Goal: Navigation & Orientation: Understand site structure

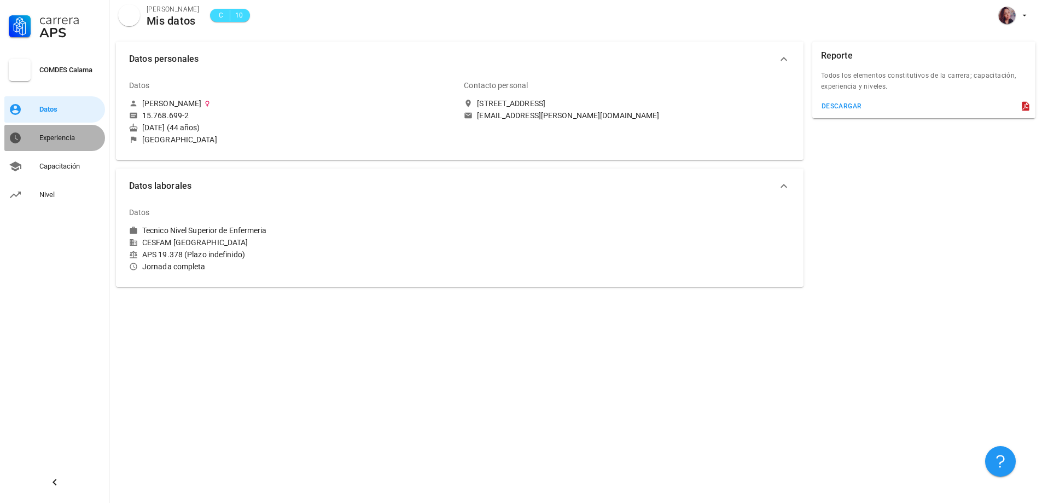
click at [73, 141] on div "Experiencia" at bounding box center [69, 137] width 61 height 9
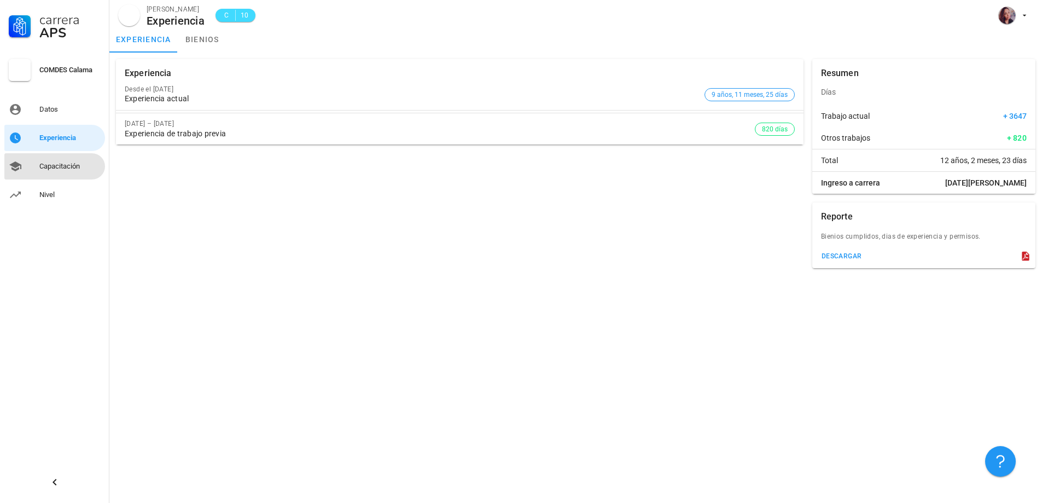
click at [68, 170] on div "Capacitación" at bounding box center [69, 166] width 61 height 9
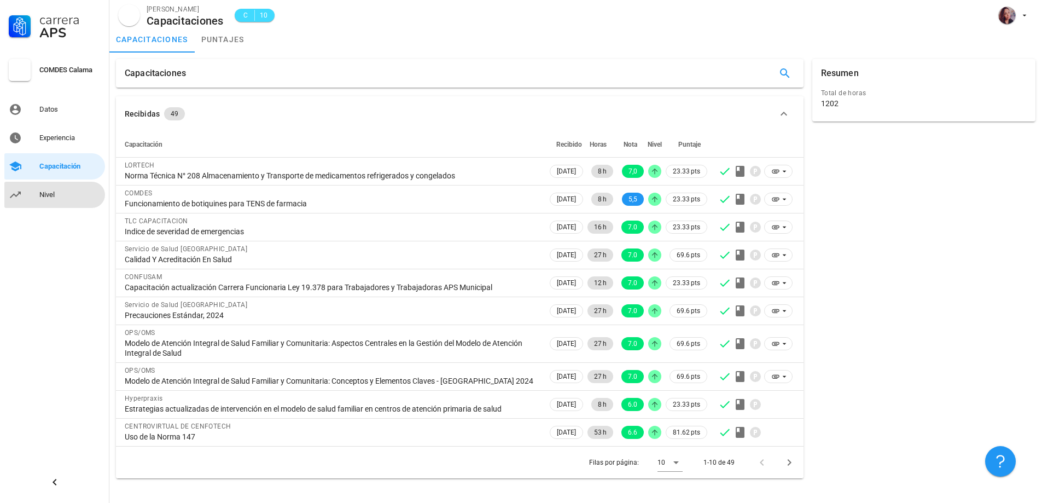
click at [48, 201] on div "Nivel" at bounding box center [69, 194] width 61 height 17
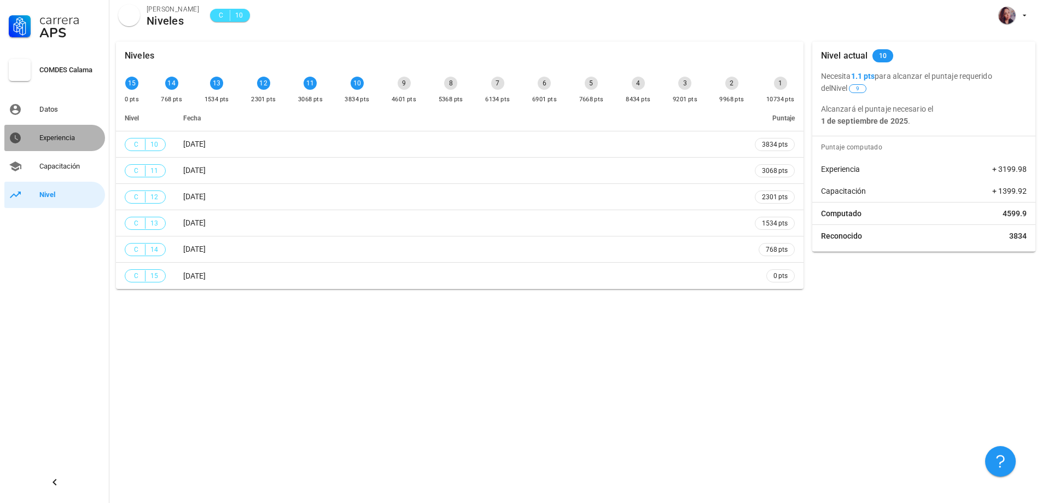
click at [53, 135] on div "Experiencia" at bounding box center [69, 137] width 61 height 9
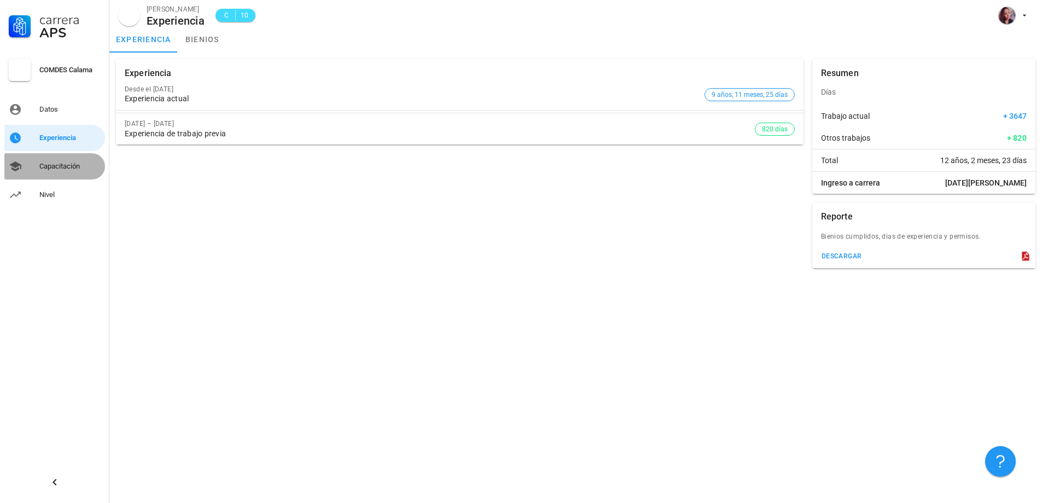
click at [54, 161] on div "Capacitación" at bounding box center [69, 165] width 61 height 17
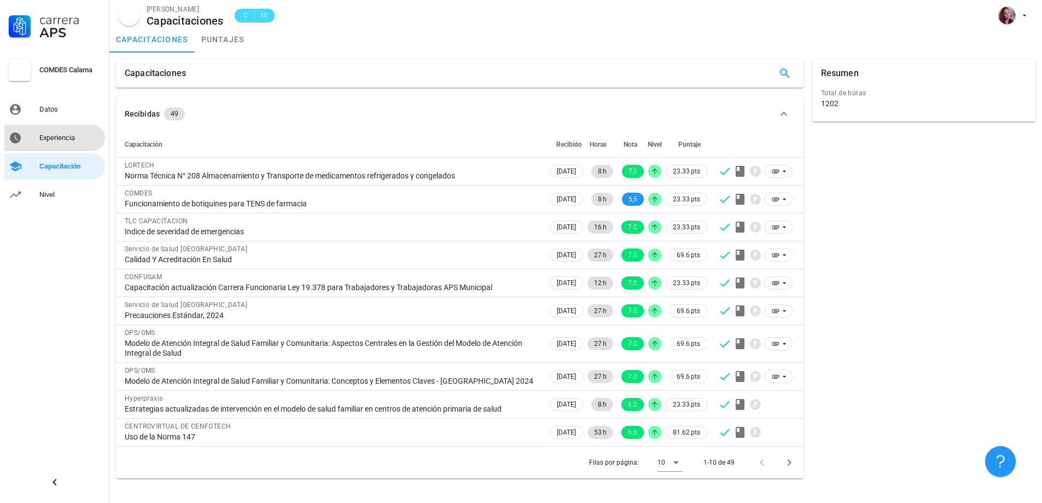
click at [51, 131] on div "Experiencia" at bounding box center [69, 137] width 61 height 17
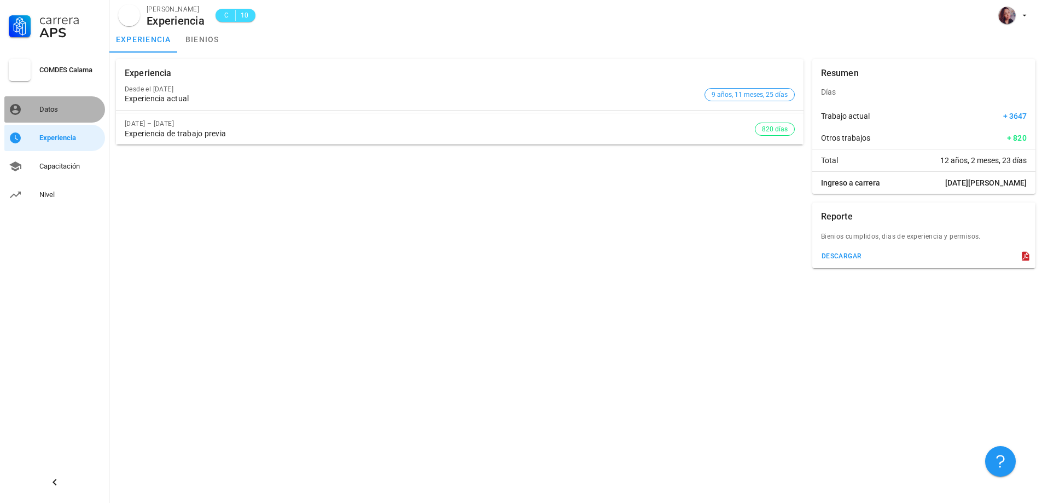
click at [55, 121] on link "Datos" at bounding box center [54, 109] width 101 height 26
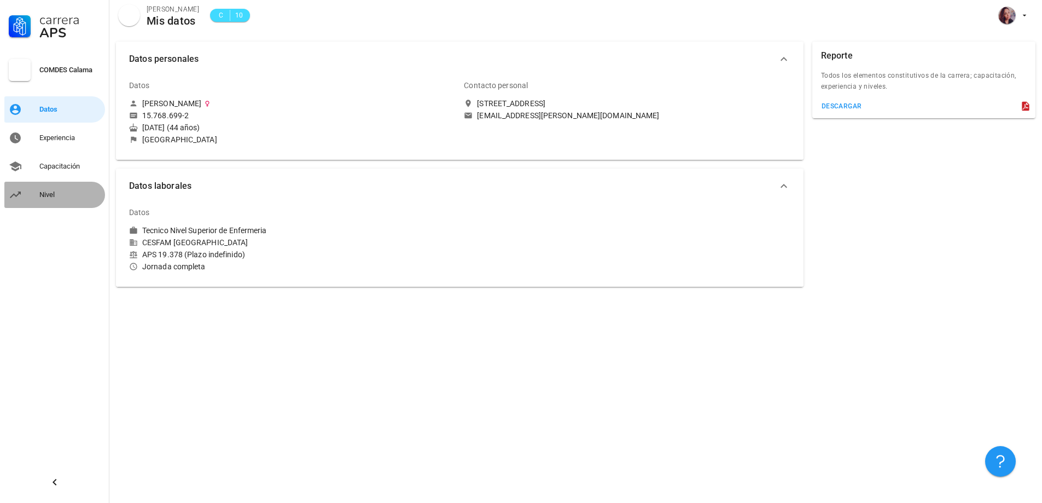
click at [49, 189] on div "Nivel" at bounding box center [69, 194] width 61 height 17
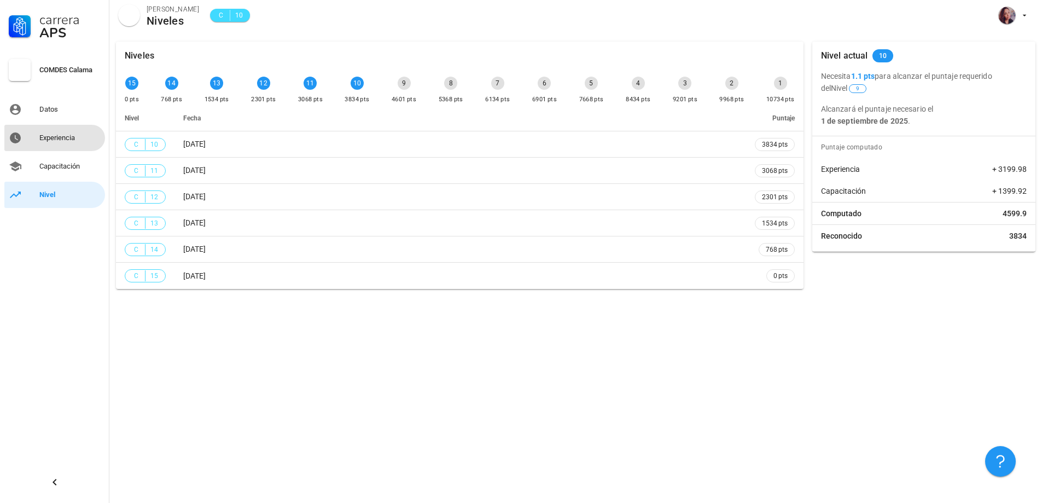
click at [51, 132] on div "Experiencia" at bounding box center [69, 137] width 61 height 17
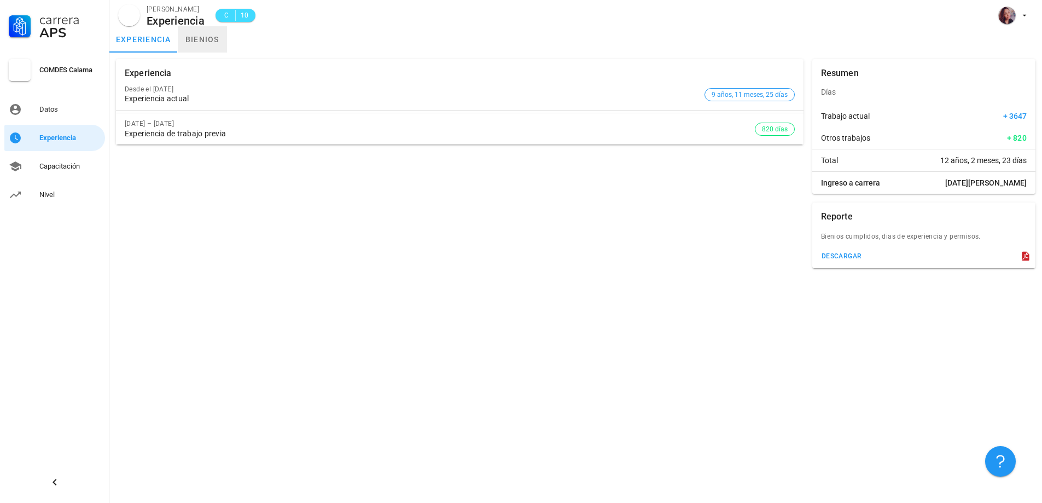
click at [200, 36] on link "bienios" at bounding box center [202, 39] width 49 height 26
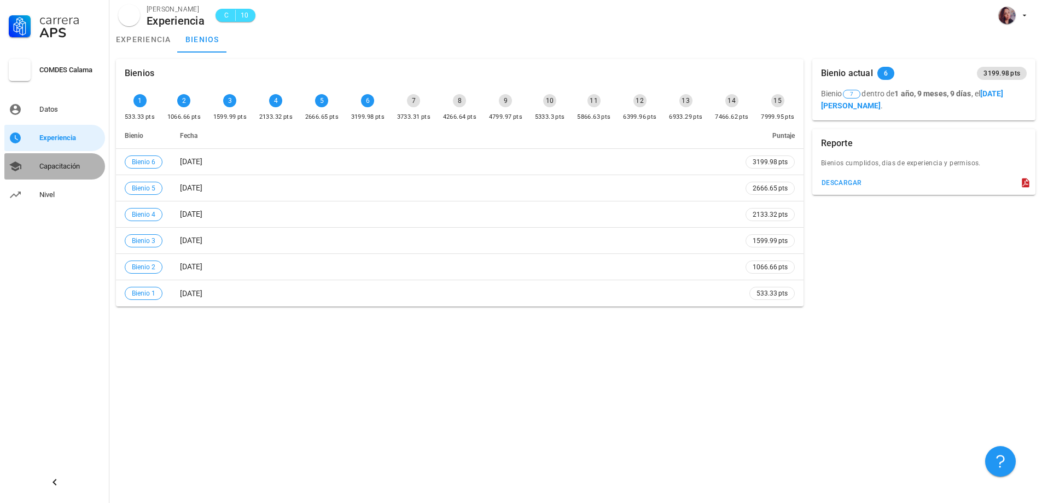
click at [73, 164] on div "Capacitación" at bounding box center [69, 166] width 61 height 9
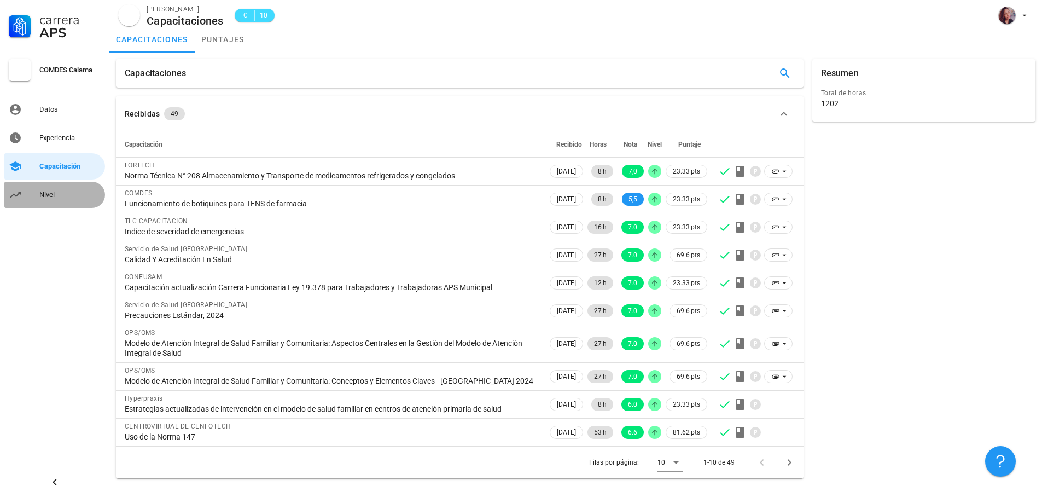
click at [43, 197] on div "Nivel" at bounding box center [69, 194] width 61 height 9
